Goal: Information Seeking & Learning: Learn about a topic

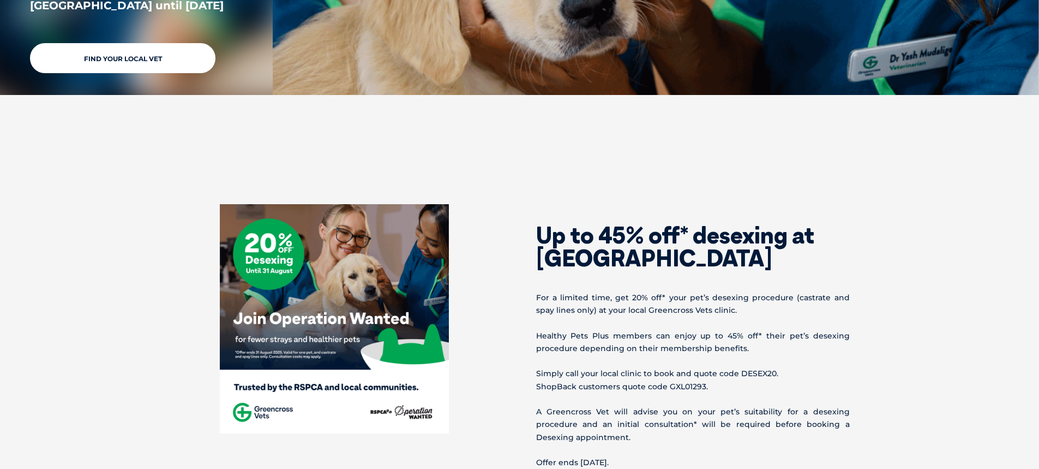
scroll to position [327, 0]
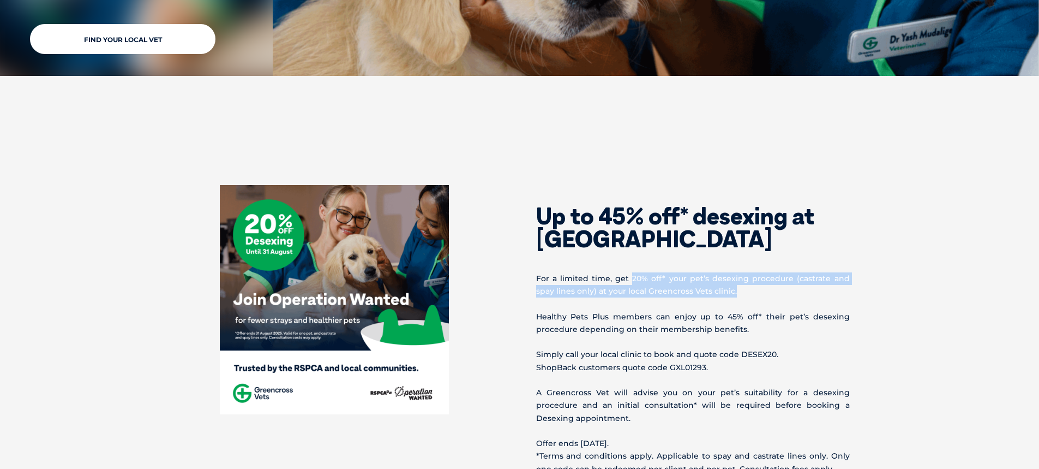
drag, startPoint x: 624, startPoint y: 278, endPoint x: 838, endPoint y: 286, distance: 214.0
click at [838, 286] on p "For a limited time, get 20% off* your pet’s desexing procedure (castrate and sp…" at bounding box center [693, 284] width 314 height 25
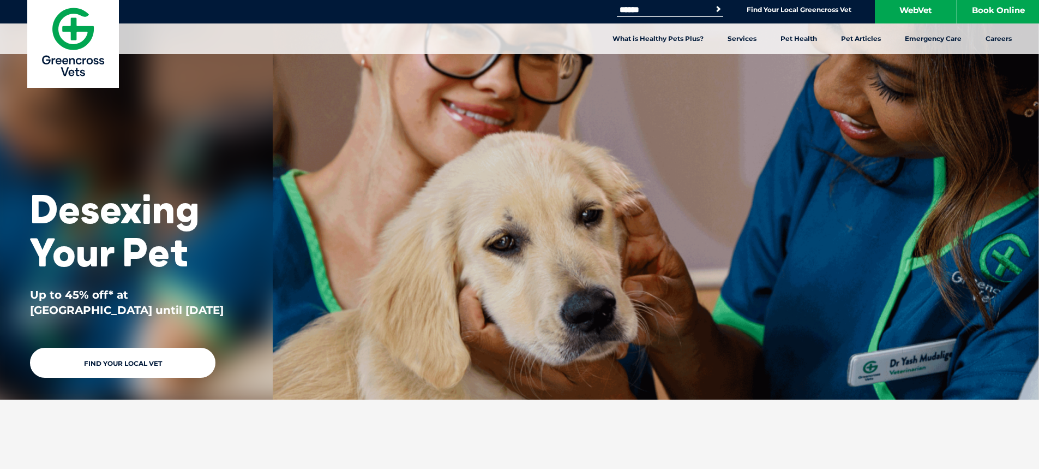
scroll to position [0, 0]
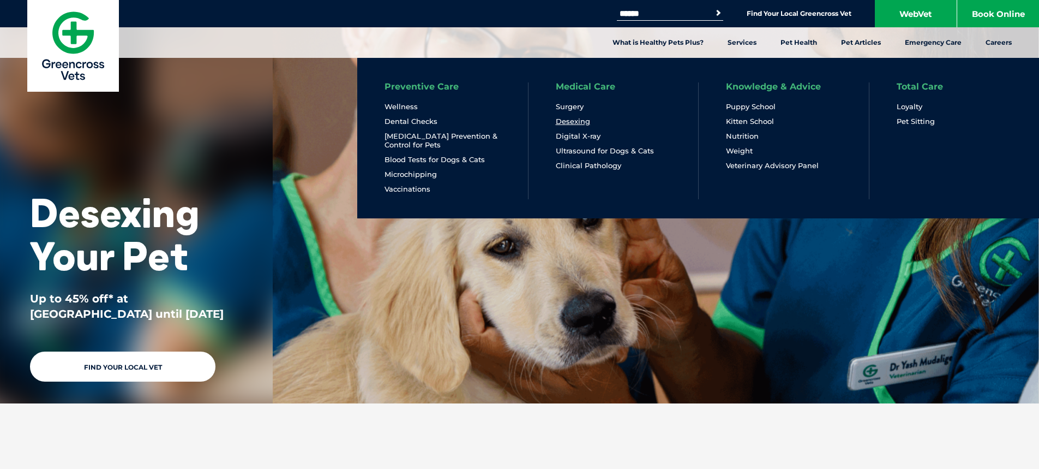
click at [562, 121] on link "Desexing" at bounding box center [573, 121] width 34 height 9
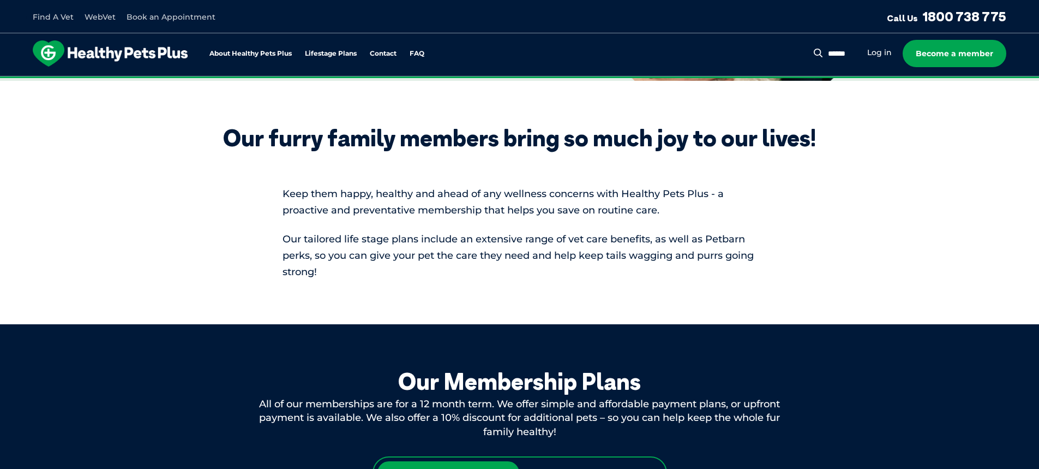
scroll to position [109, 0]
